Goal: Task Accomplishment & Management: Use online tool/utility

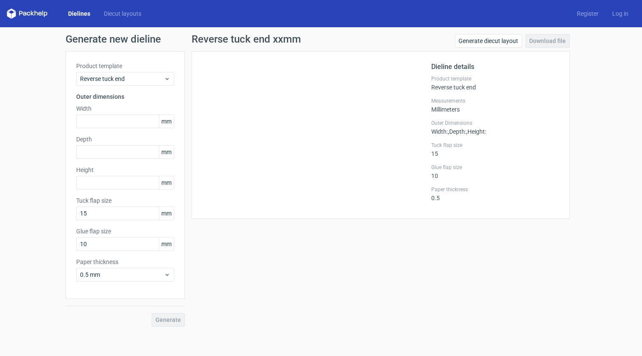
click at [81, 16] on link "Dielines" at bounding box center [79, 13] width 36 height 9
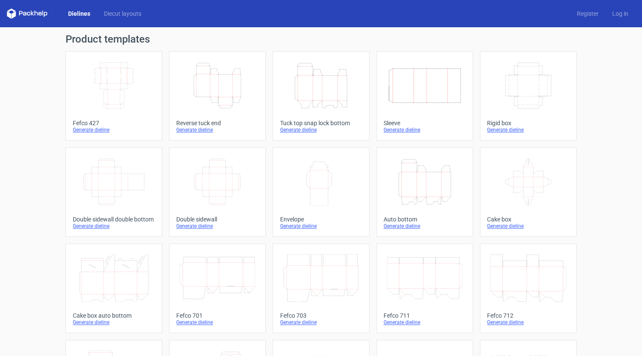
click at [420, 172] on icon "Height Depth Width" at bounding box center [424, 182] width 75 height 48
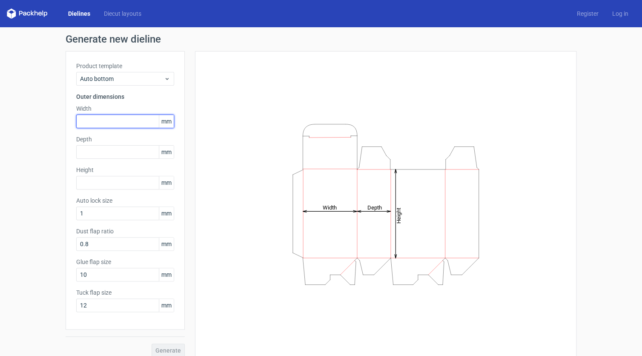
click at [95, 120] on input "text" at bounding box center [125, 122] width 98 height 14
type input "45"
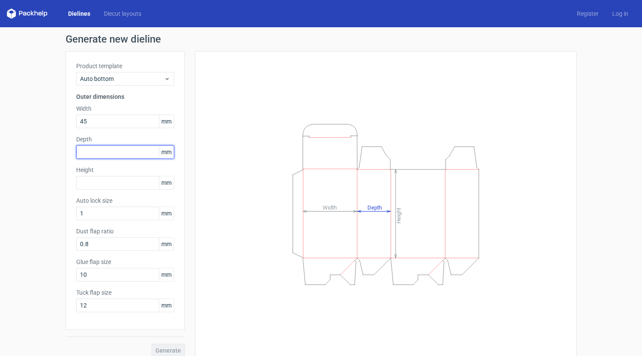
click at [106, 151] on input "text" at bounding box center [125, 152] width 98 height 14
type input "45"
click at [105, 182] on input "text" at bounding box center [125, 183] width 98 height 14
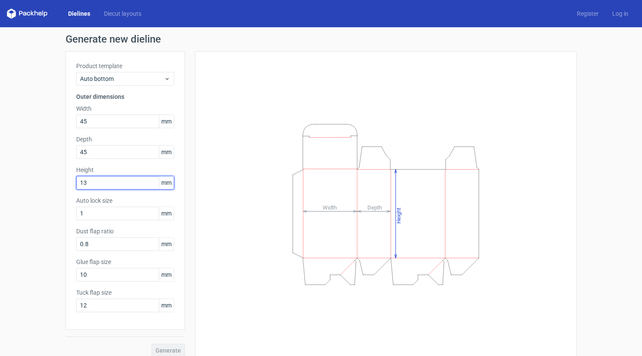
type input "135"
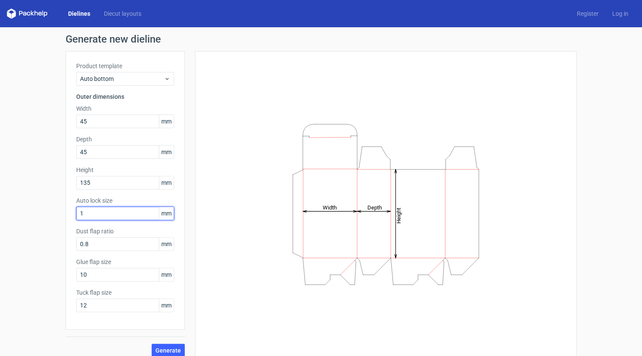
click at [100, 214] on input "1" at bounding box center [125, 214] width 98 height 14
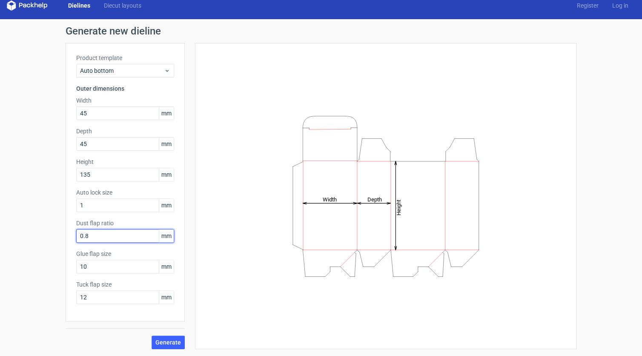
click at [97, 238] on input "0.8" at bounding box center [125, 236] width 98 height 14
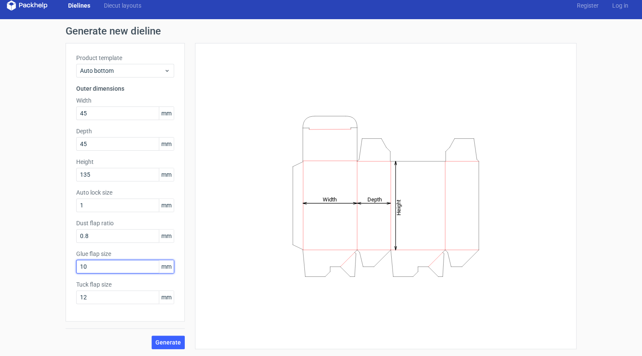
drag, startPoint x: 92, startPoint y: 265, endPoint x: 61, endPoint y: 264, distance: 30.7
click at [76, 264] on input "10" at bounding box center [125, 267] width 98 height 14
type input "15"
type input "1"
click at [99, 206] on input "1" at bounding box center [125, 205] width 98 height 14
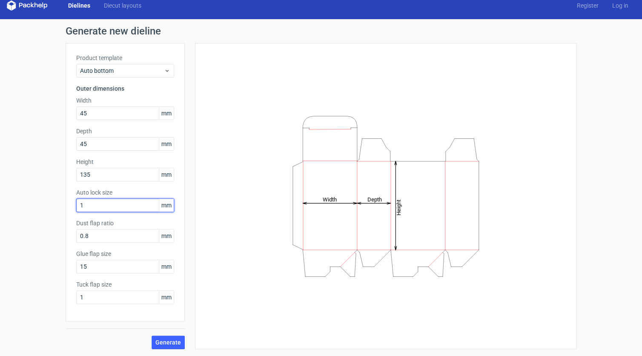
drag, startPoint x: 99, startPoint y: 206, endPoint x: 67, endPoint y: 203, distance: 32.5
click at [76, 203] on input "1" at bounding box center [125, 205] width 98 height 14
click at [173, 343] on span "Generate" at bounding box center [168, 342] width 26 height 6
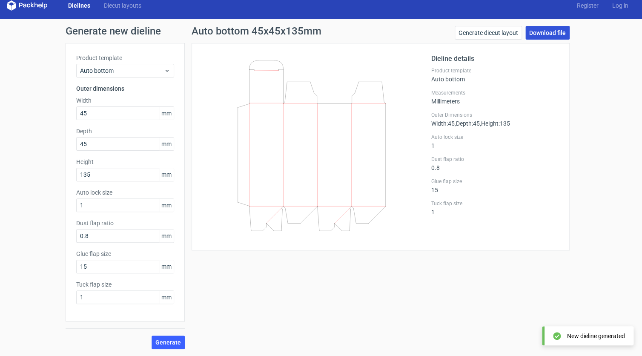
click at [541, 29] on link "Download file" at bounding box center [548, 33] width 44 height 14
